Goal: Find specific page/section: Find specific page/section

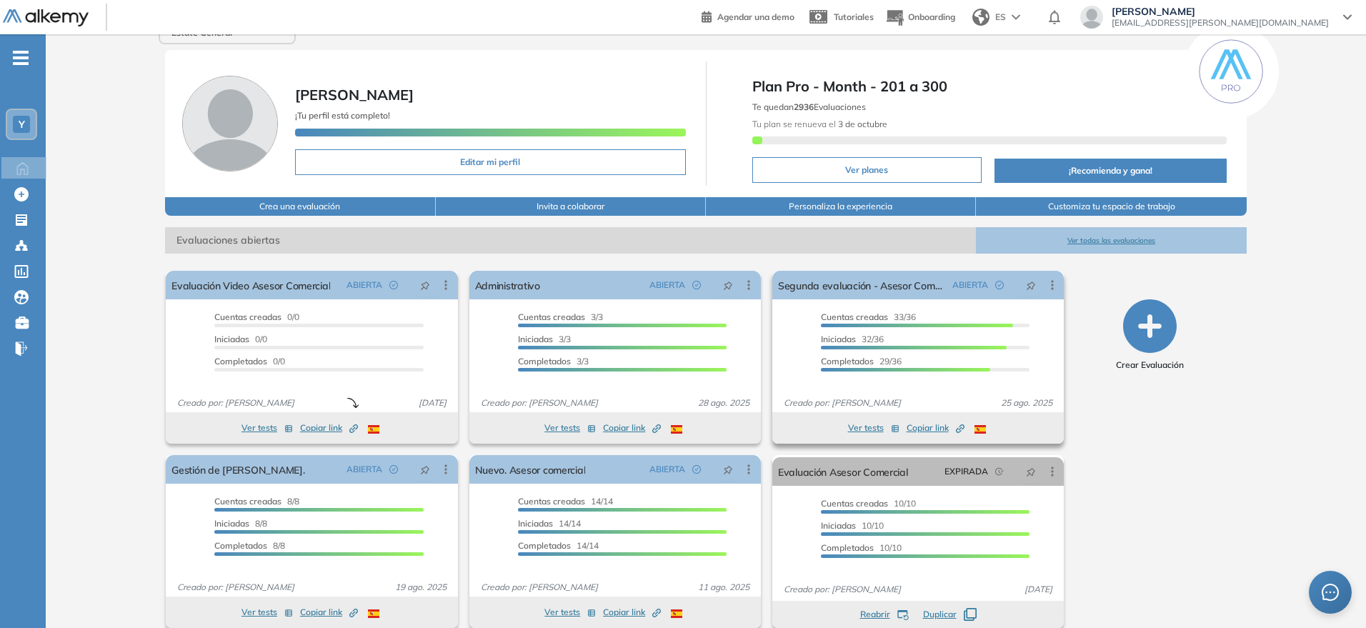
scroll to position [49, 0]
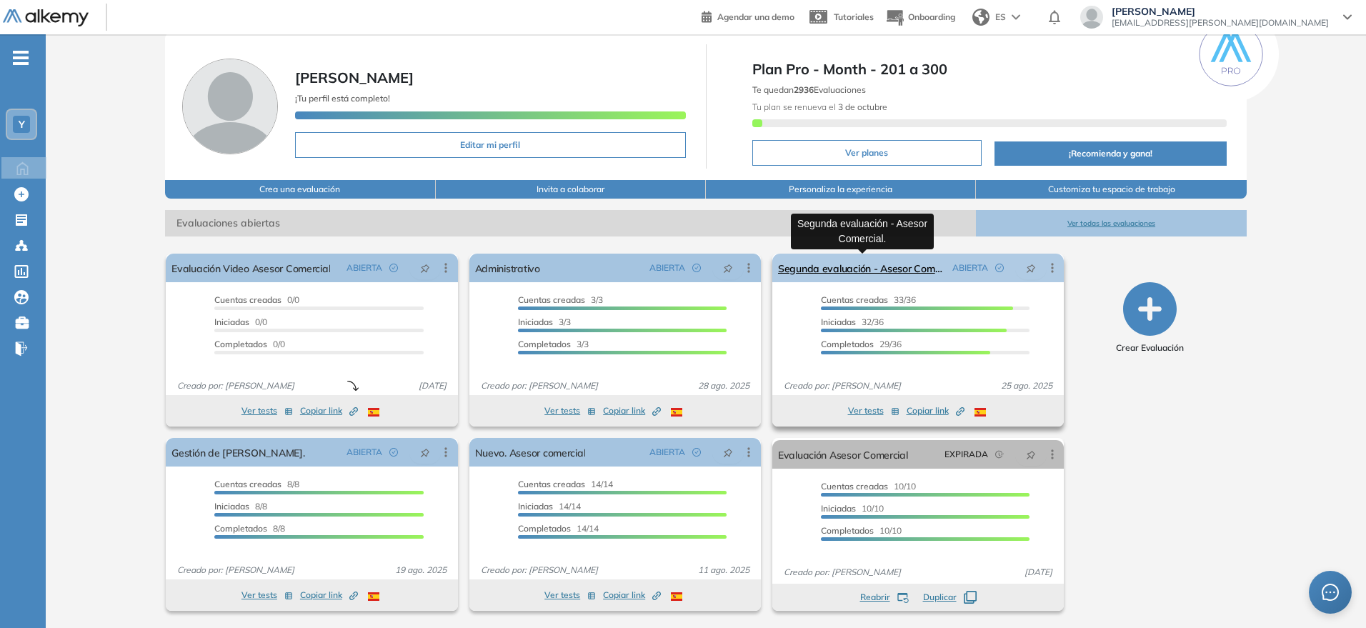
click at [841, 263] on link "Segunda evaluación - Asesor Comercial." at bounding box center [862, 268] width 169 height 29
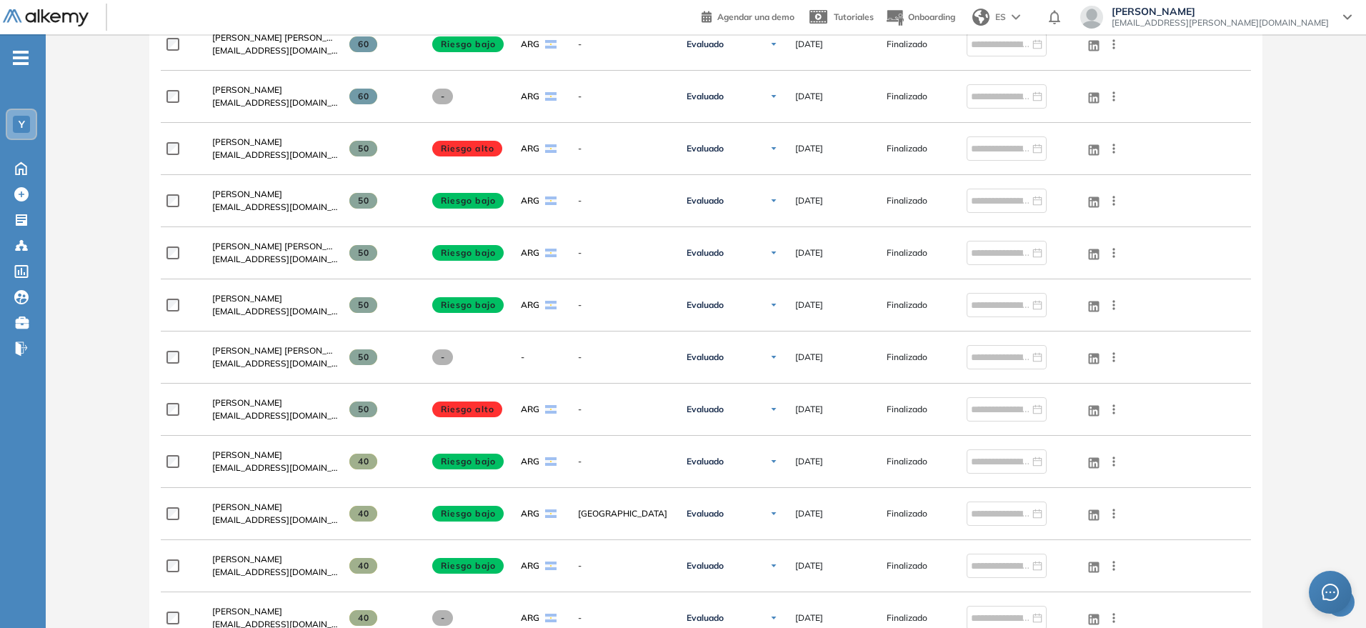
scroll to position [803, 0]
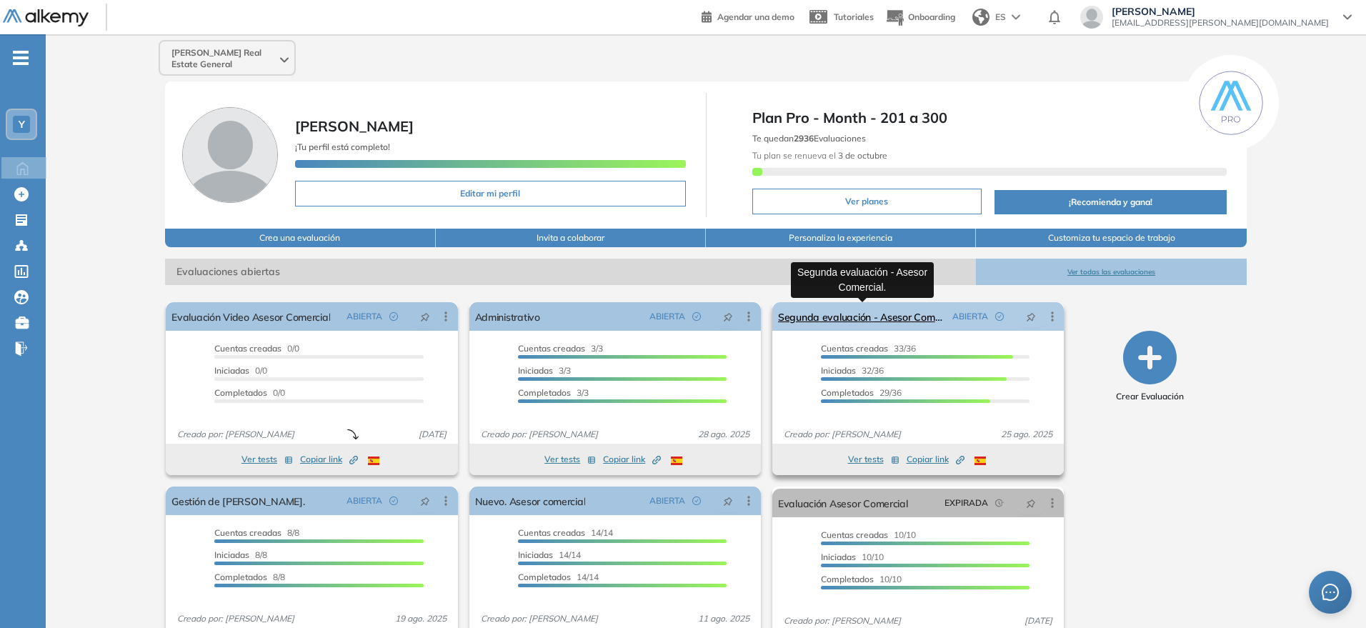
click at [859, 310] on link "Segunda evaluación - Asesor Comercial." at bounding box center [862, 316] width 169 height 29
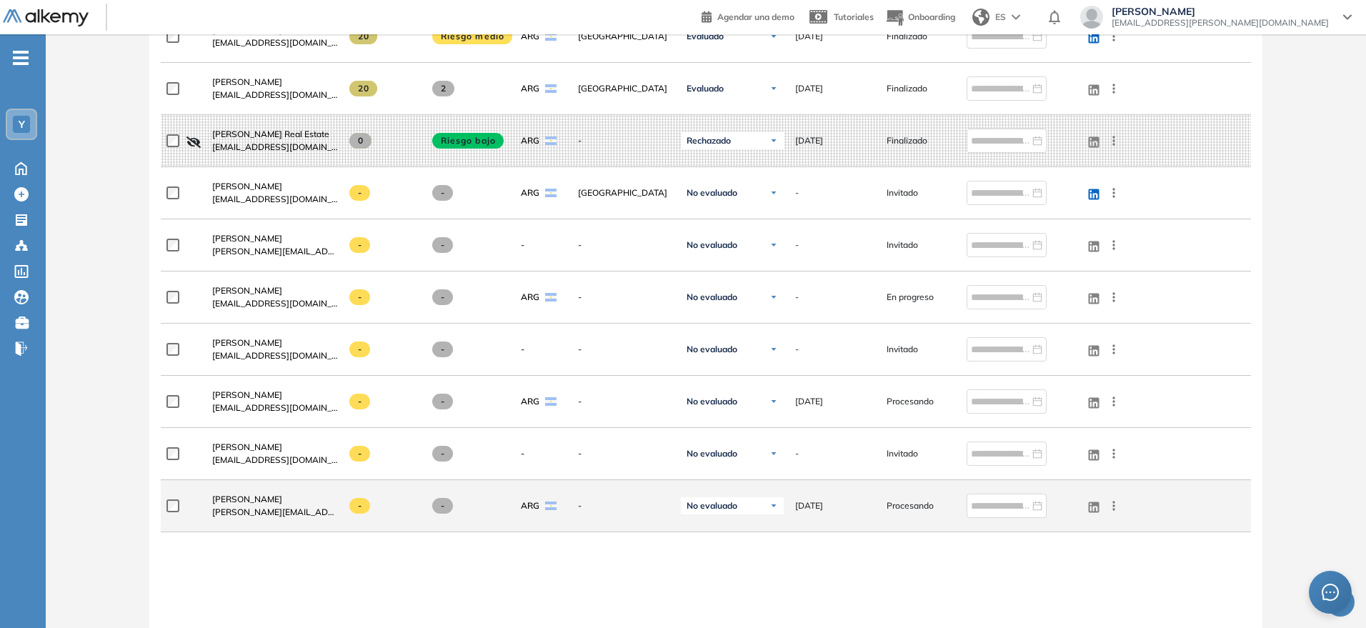
scroll to position [2066, 0]
